Goal: Task Accomplishment & Management: Manage account settings

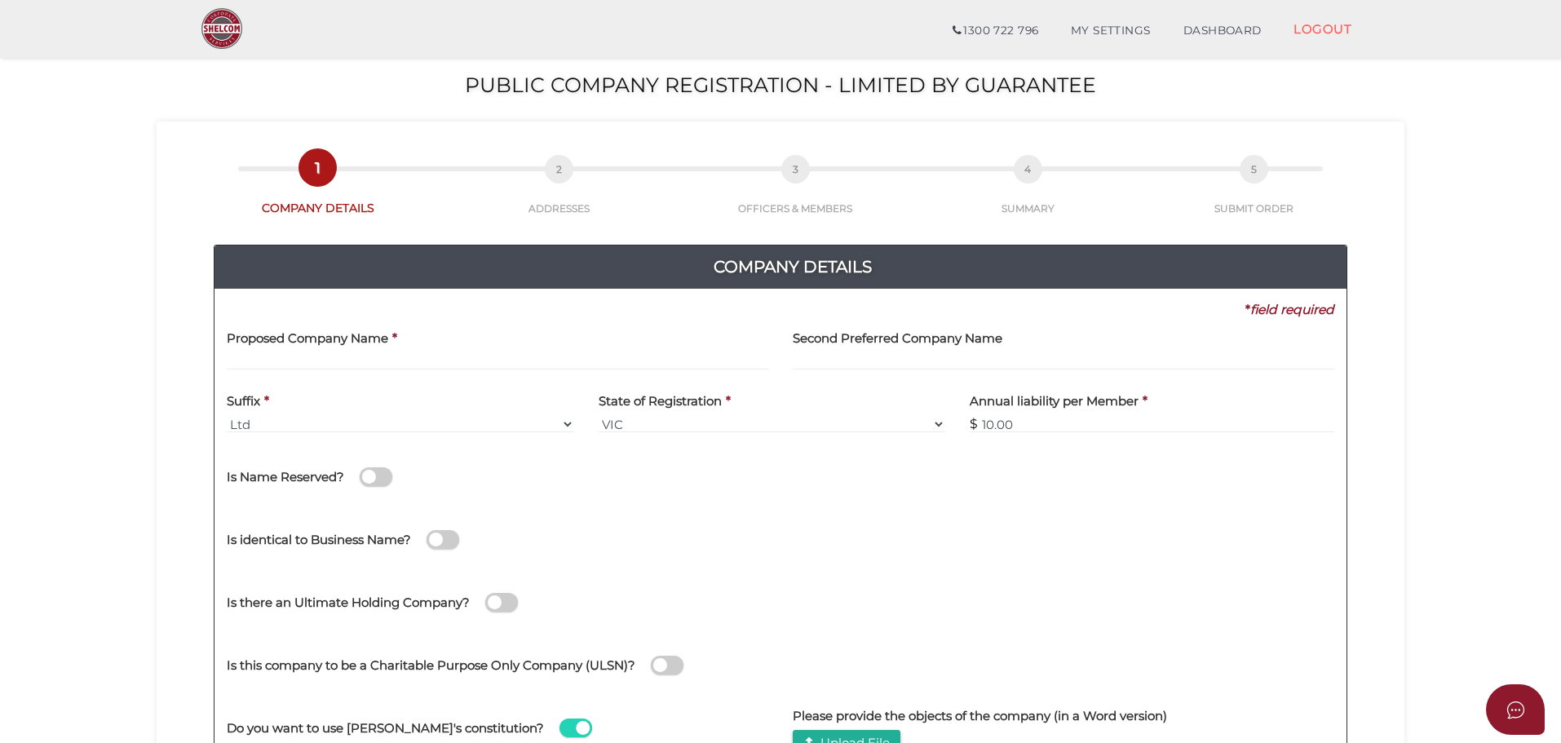
scroll to position [245, 0]
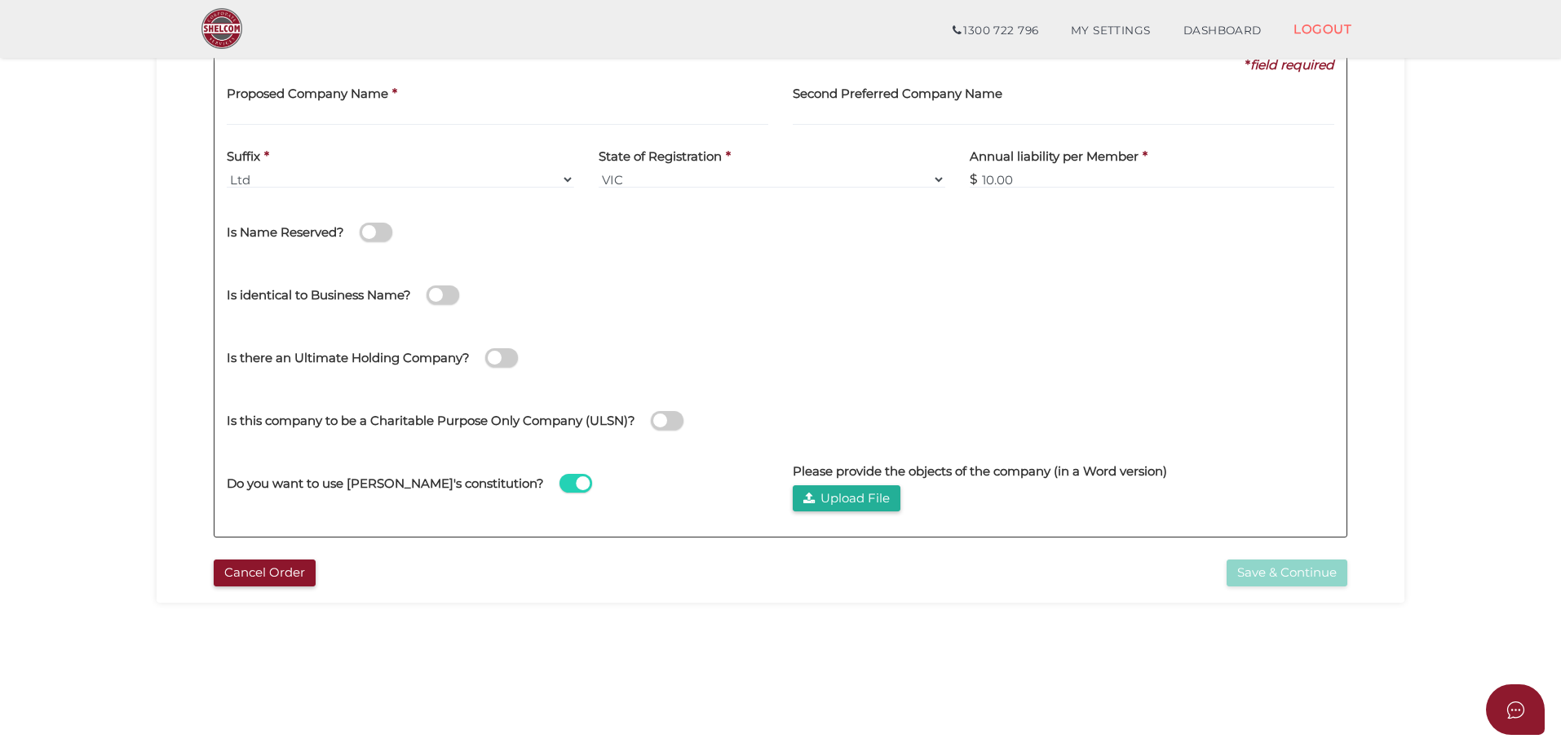
click at [670, 418] on span at bounding box center [667, 420] width 33 height 19
click at [0, 0] on input "checkbox" at bounding box center [0, 0] width 0 height 0
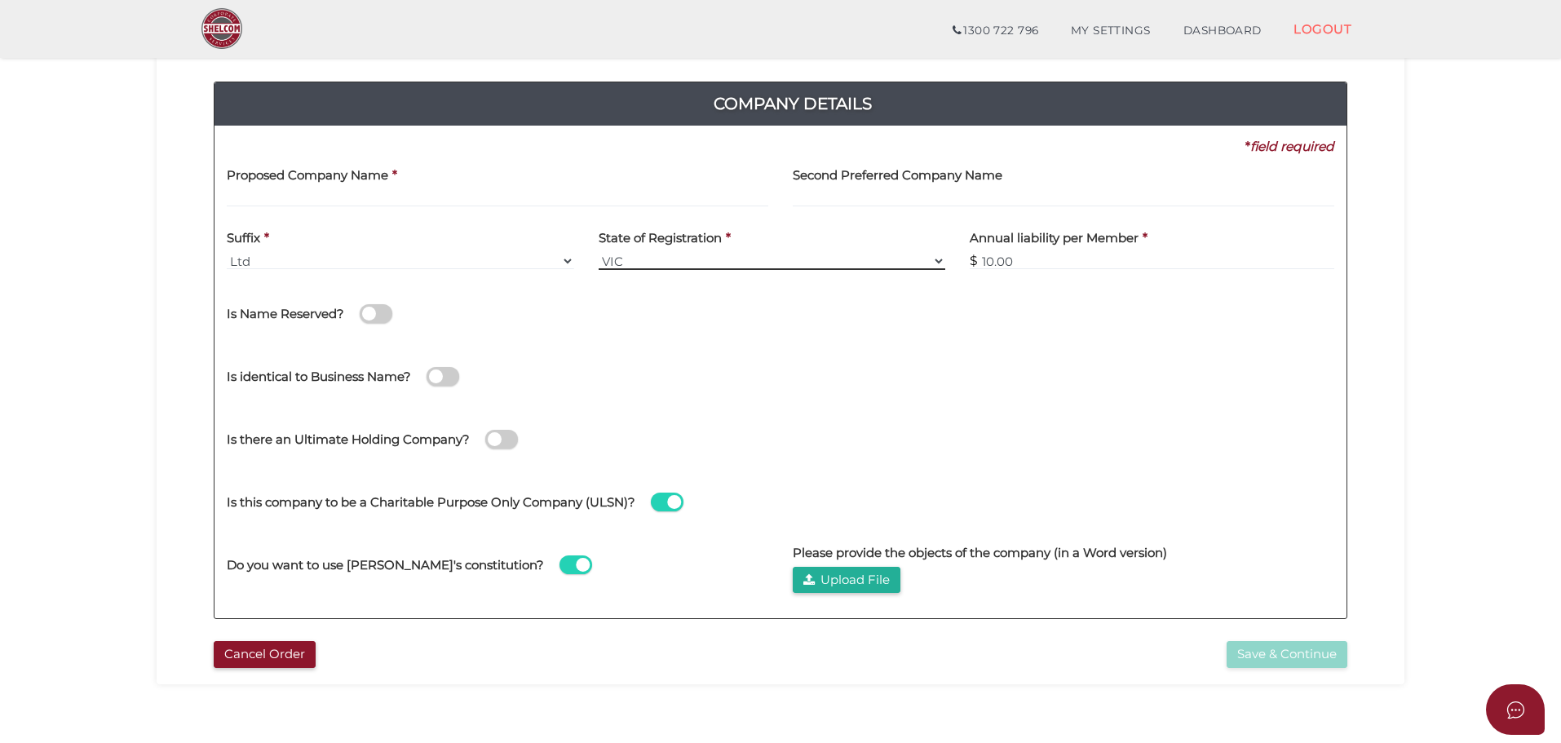
click at [772, 253] on select "VIC ACT [GEOGRAPHIC_DATA] [GEOGRAPHIC_DATA] QLD [GEOGRAPHIC_DATA] [GEOGRAPHIC_D…" at bounding box center [772, 261] width 347 height 18
select select "[GEOGRAPHIC_DATA]"
click at [599, 252] on select "VIC ACT [GEOGRAPHIC_DATA] [GEOGRAPHIC_DATA] QLD [GEOGRAPHIC_DATA] [GEOGRAPHIC_D…" at bounding box center [772, 261] width 347 height 18
click at [831, 344] on div "No No Is Name Reserved? [GEOGRAPHIC_DATA] the name? Reservation Number *" at bounding box center [781, 313] width 1108 height 63
click at [251, 667] on button "Cancel Order" at bounding box center [265, 654] width 102 height 27
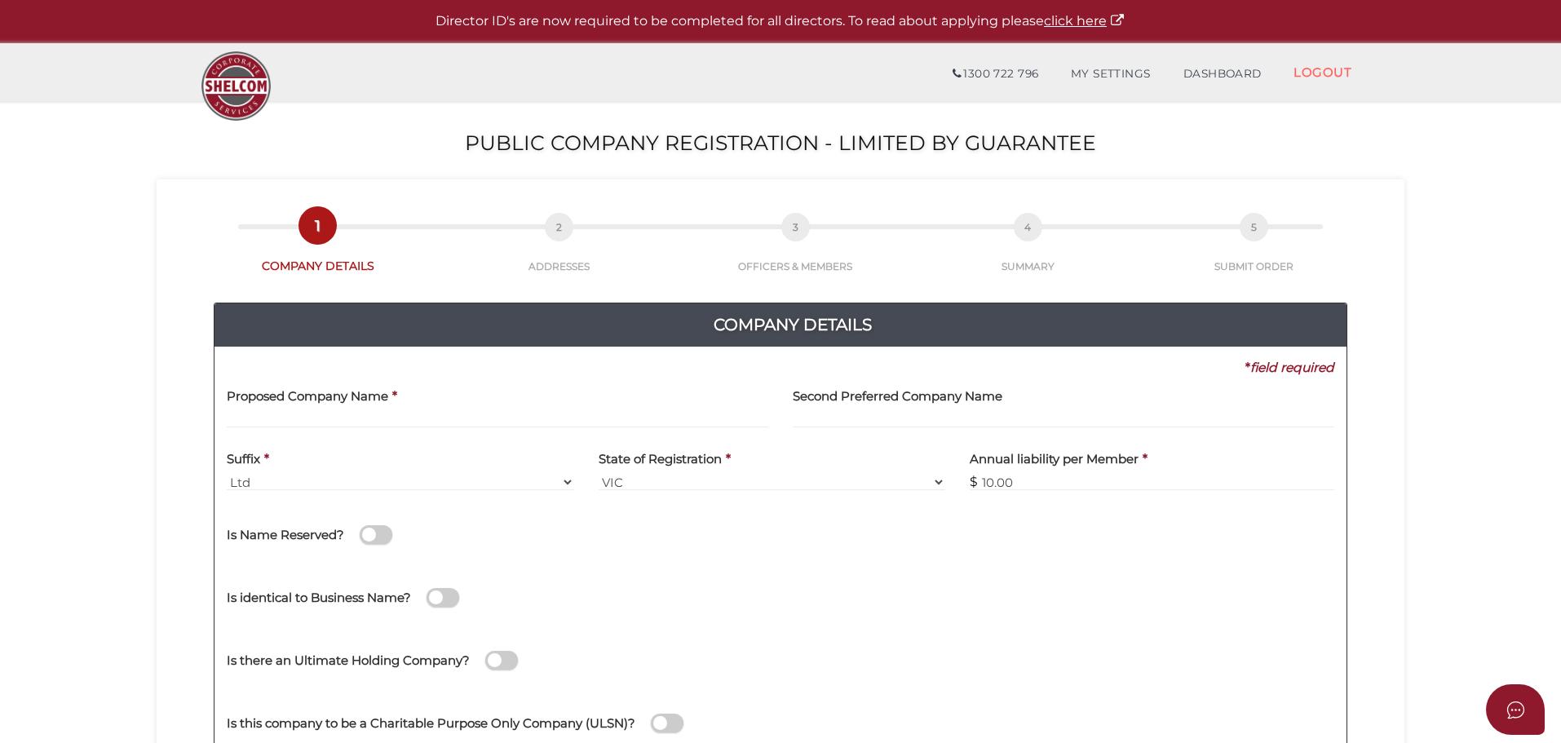
scroll to position [326, 0]
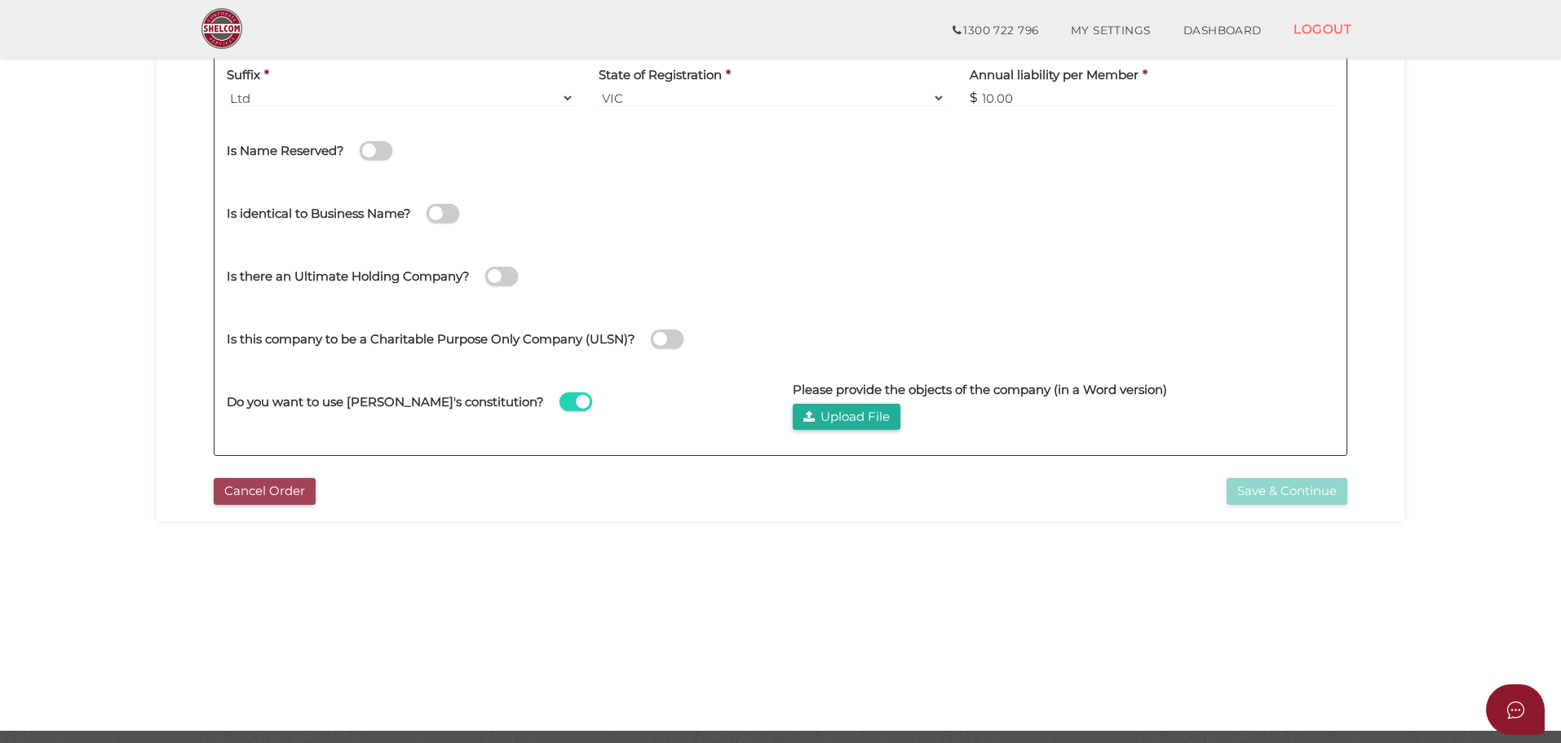
click at [269, 489] on button "Cancel Order" at bounding box center [265, 491] width 102 height 27
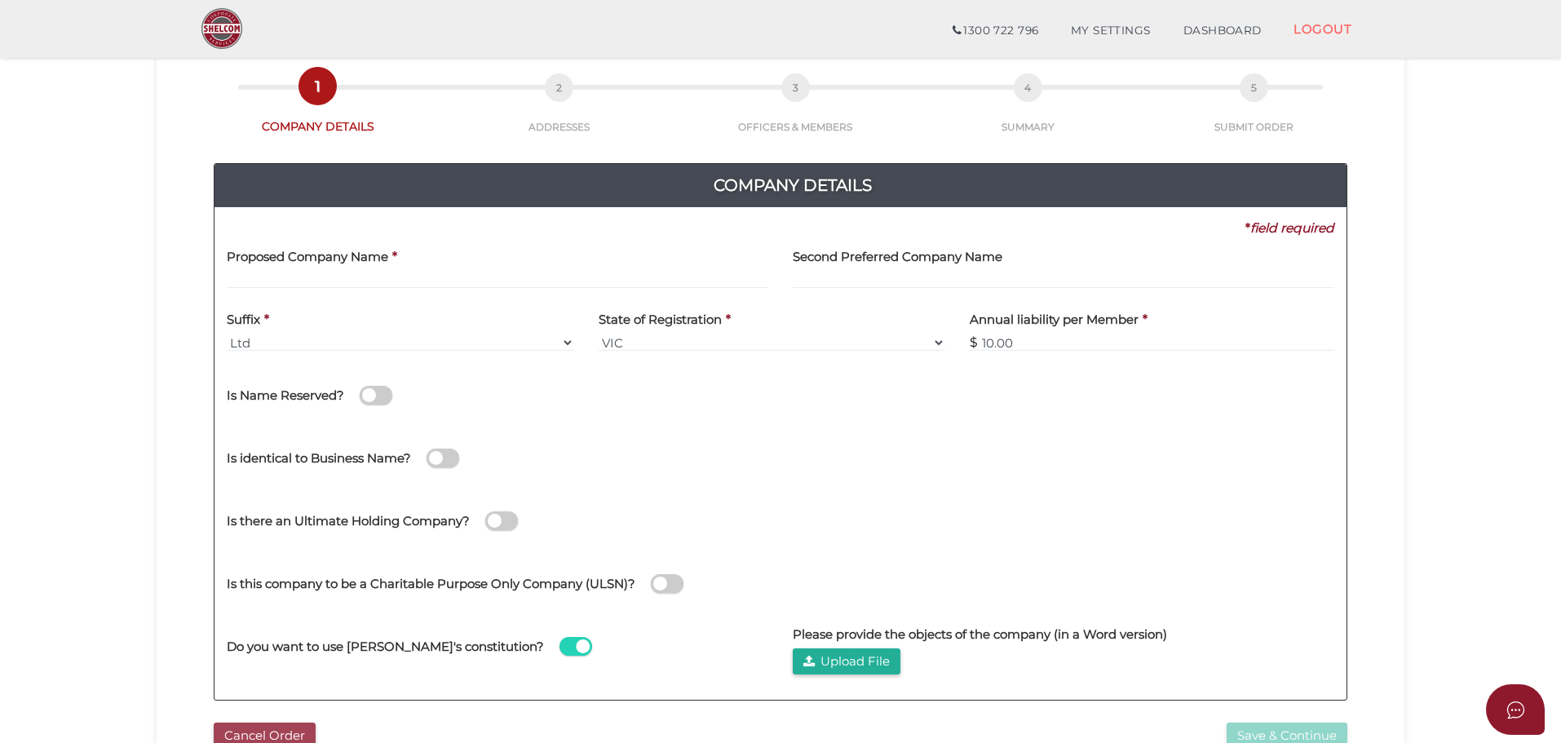
drag, startPoint x: 255, startPoint y: 739, endPoint x: 254, endPoint y: 728, distance: 11.5
click at [254, 736] on button "Cancel Order" at bounding box center [265, 736] width 102 height 27
